Goal: Transaction & Acquisition: Download file/media

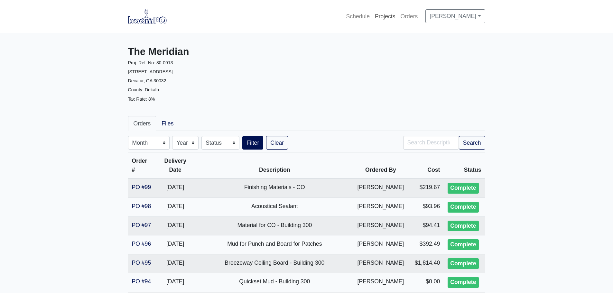
click at [381, 15] on link "Projects" at bounding box center [386, 16] width 26 height 14
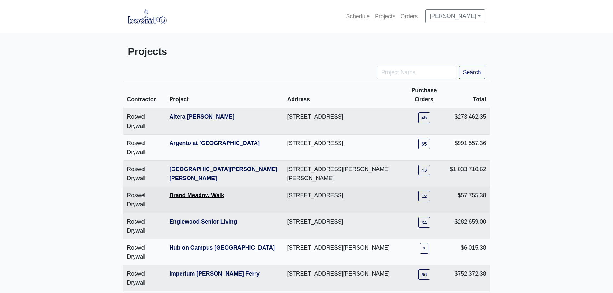
scroll to position [32, 0]
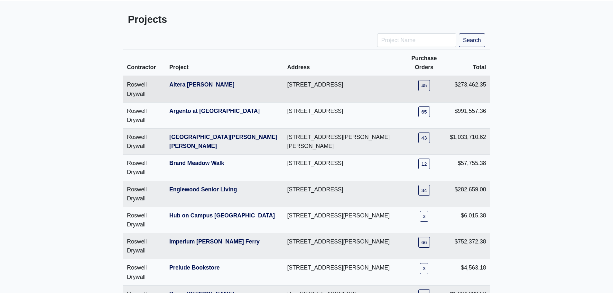
drag, startPoint x: 131, startPoint y: 86, endPoint x: 154, endPoint y: 86, distance: 23.5
click at [131, 86] on td "Roswell Drywall" at bounding box center [144, 89] width 43 height 26
click at [179, 84] on link "Altera [PERSON_NAME]" at bounding box center [201, 84] width 65 height 6
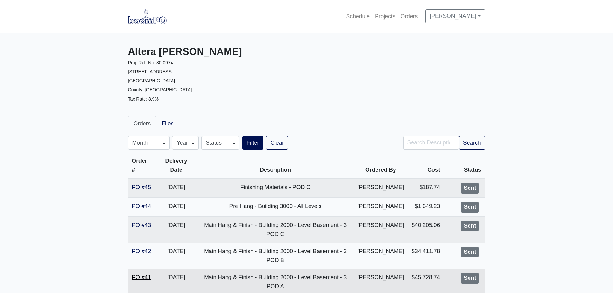
click at [143, 278] on link "PO #41" at bounding box center [141, 277] width 19 height 6
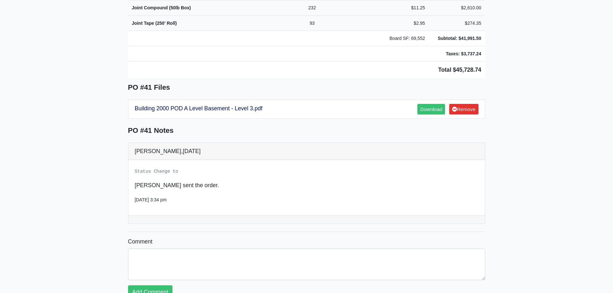
scroll to position [483, 0]
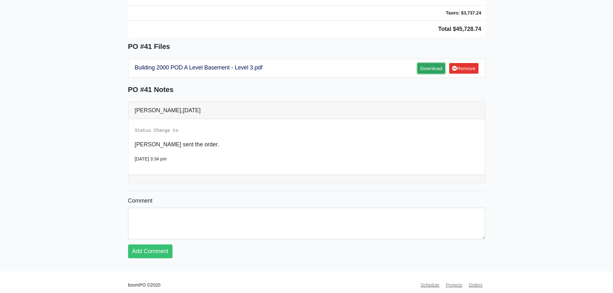
click at [428, 63] on link "Download" at bounding box center [432, 68] width 28 height 11
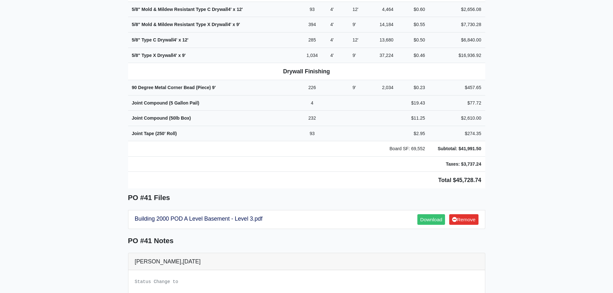
scroll to position [258, 0]
